Goal: Find specific page/section: Find specific page/section

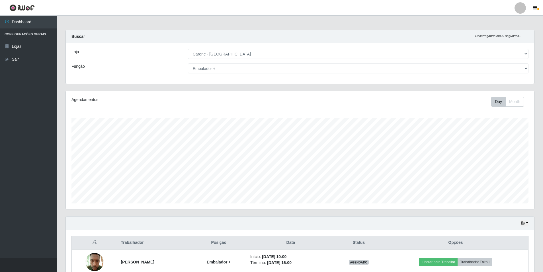
select select "528"
select select "70"
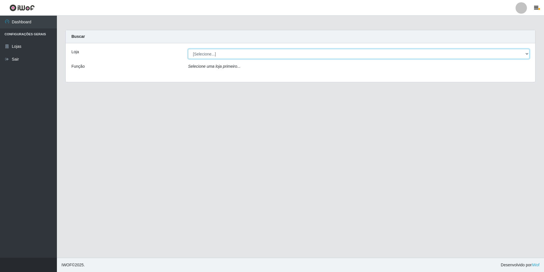
click at [211, 52] on select "[Selecione...] Carone - Jardim Camburi" at bounding box center [359, 54] width 342 height 10
select select "528"
click at [188, 49] on select "[Selecione...] Carone - Jardim Camburi" at bounding box center [359, 54] width 342 height 10
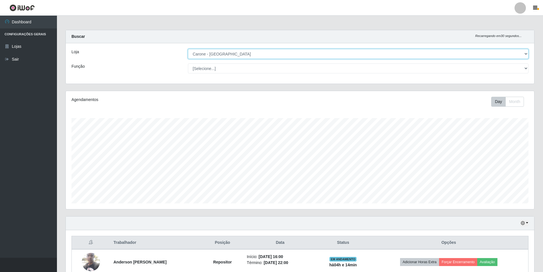
scroll to position [118, 468]
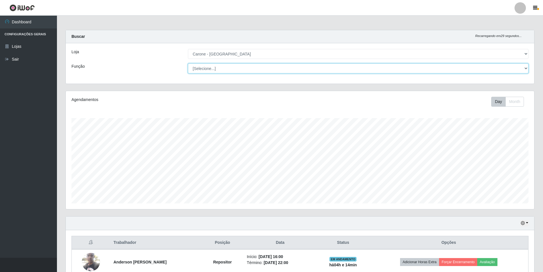
click at [220, 67] on select "[Selecione...] Auxiliar de Depósito Auxiliar de Depósito + Auxiliar de Depósito…" at bounding box center [358, 68] width 340 height 10
select select "24"
click at [188, 63] on select "[Selecione...] Auxiliar de Depósito Auxiliar de Depósito + Auxiliar de Depósito…" at bounding box center [358, 68] width 340 height 10
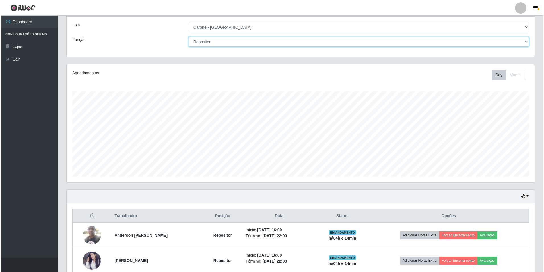
scroll to position [0, 0]
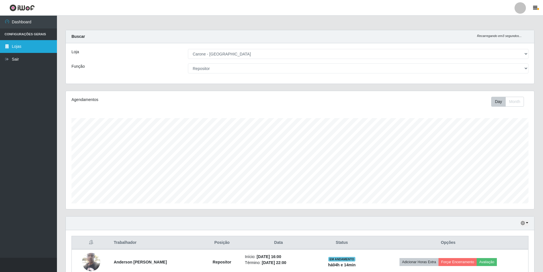
click at [25, 47] on link "Lojas" at bounding box center [28, 46] width 57 height 13
